Goal: Information Seeking & Learning: Learn about a topic

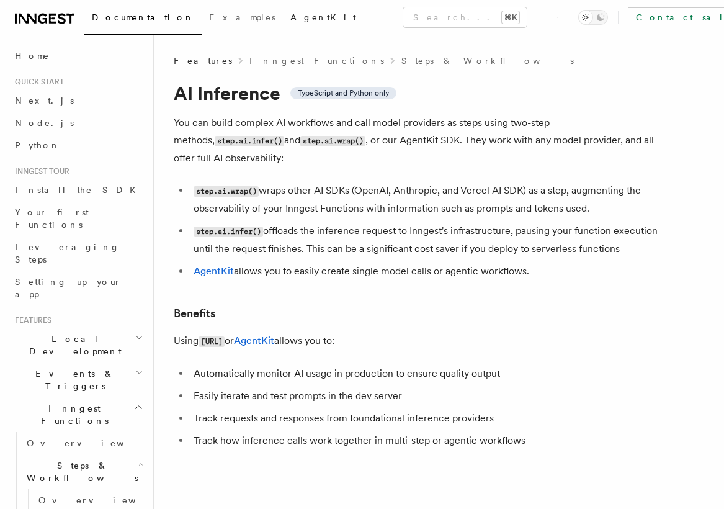
click at [290, 17] on span "AgentKit" at bounding box center [323, 17] width 66 height 10
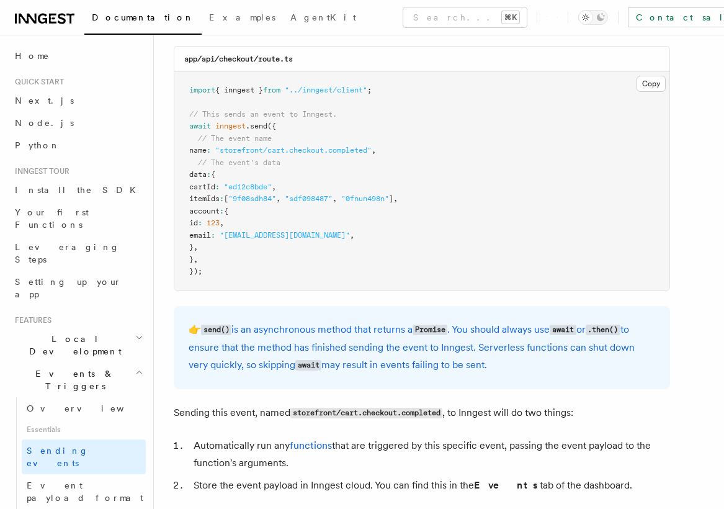
scroll to position [502, 0]
